Goal: Information Seeking & Learning: Learn about a topic

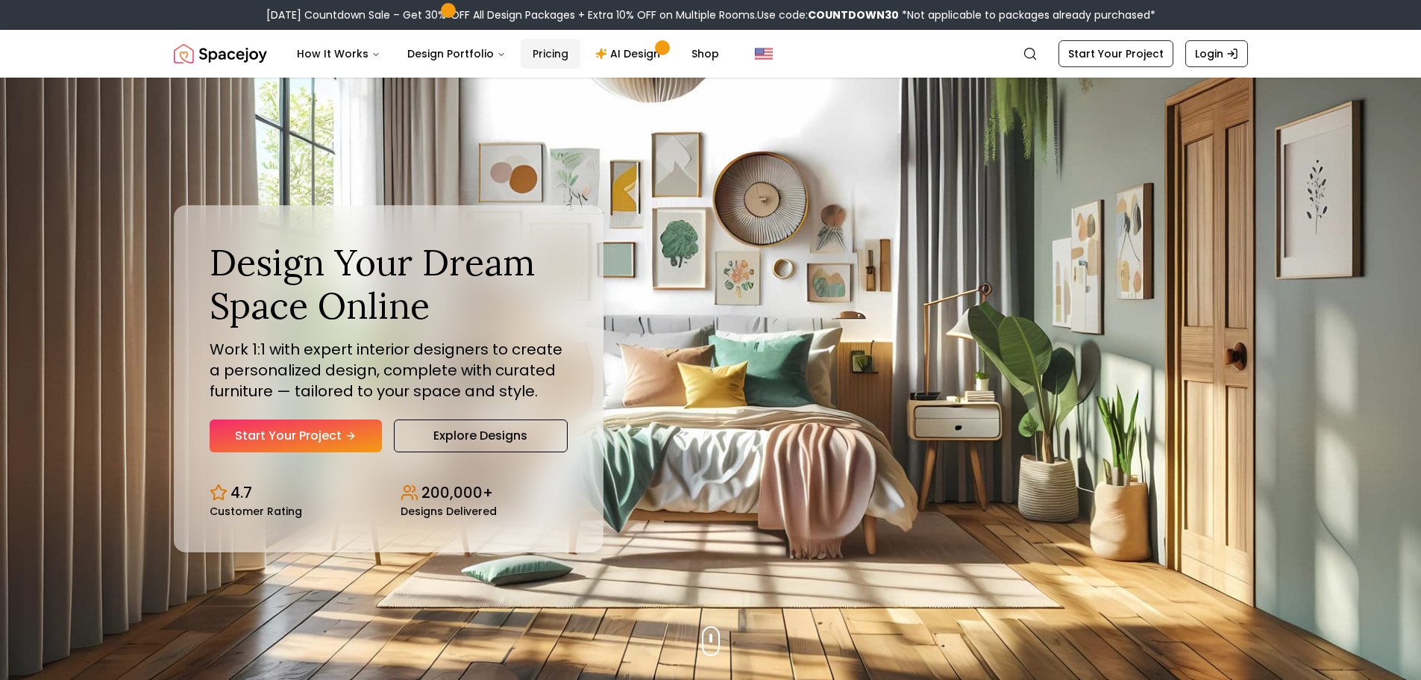
click at [540, 46] on link "Pricing" at bounding box center [551, 54] width 60 height 30
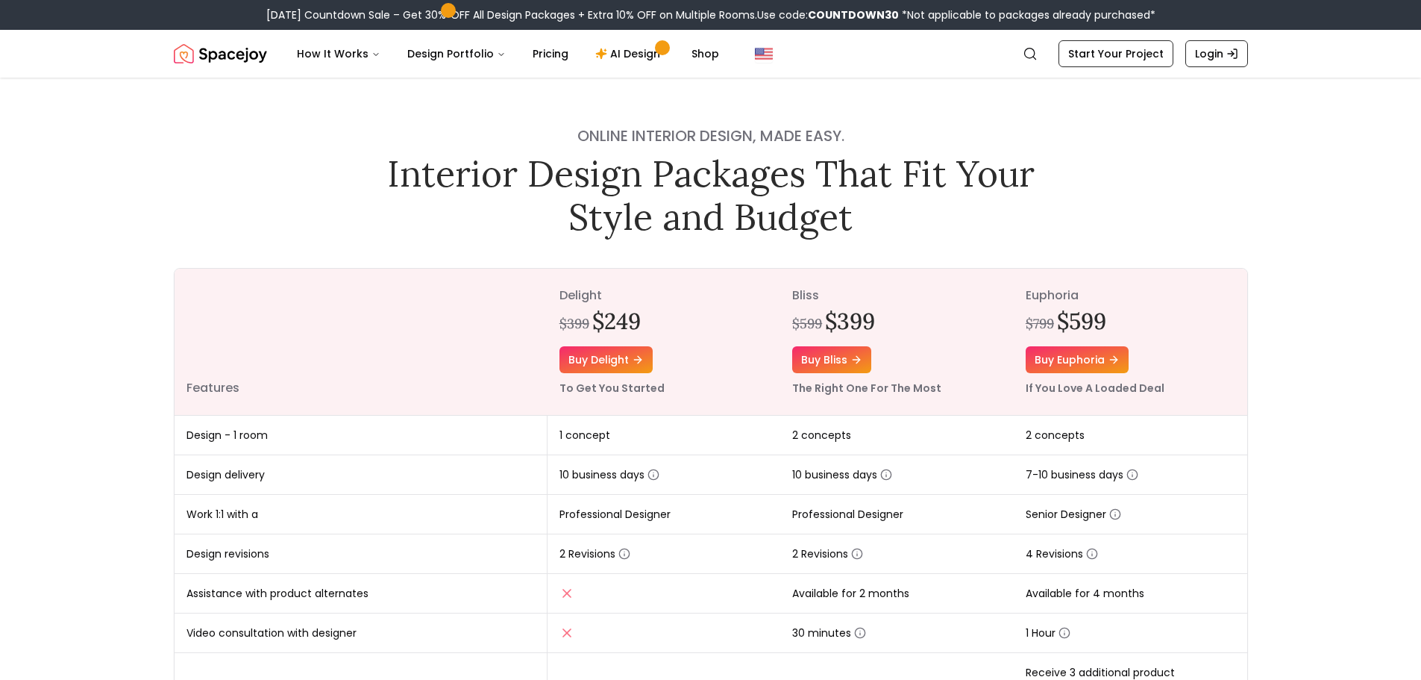
click at [219, 254] on div "Online interior design, made easy. Interior Design Packages That Fit Your Style…" at bounding box center [711, 566] width 1146 height 976
click at [178, 257] on div "Online interior design, made easy. Interior Design Packages That Fit Your Style…" at bounding box center [711, 566] width 1146 height 976
